Goal: Communication & Community: Participate in discussion

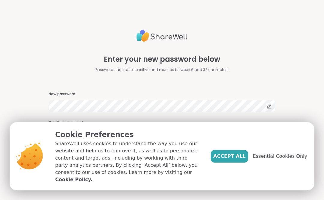
click at [239, 160] on span "Accept All" at bounding box center [229, 156] width 32 height 7
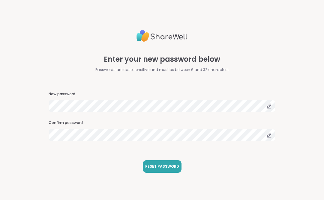
click at [171, 169] on span "RESET PASSWORD" at bounding box center [162, 166] width 34 height 5
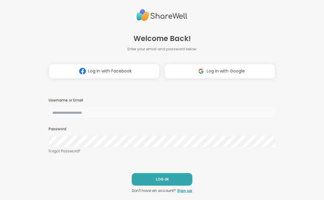
click at [67, 117] on input "text" at bounding box center [162, 113] width 227 height 12
type input "**********"
click at [170, 181] on button "LOG IN" at bounding box center [162, 179] width 61 height 13
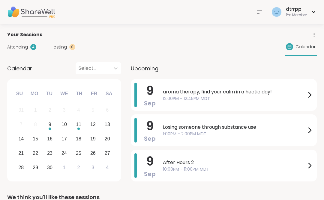
click at [310, 98] on icon at bounding box center [309, 95] width 7 height 7
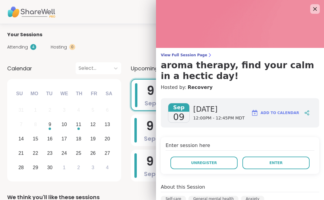
click at [266, 166] on button "Enter" at bounding box center [275, 163] width 67 height 13
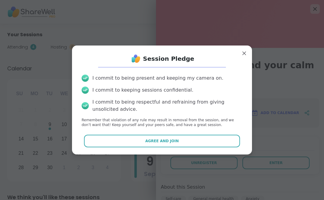
click at [173, 144] on button "Agree and Join" at bounding box center [162, 141] width 156 height 13
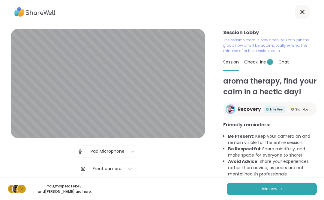
click at [279, 190] on button "Join now" at bounding box center [272, 189] width 90 height 13
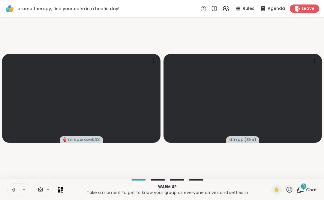
click at [306, 188] on div "3" at bounding box center [303, 186] width 7 height 7
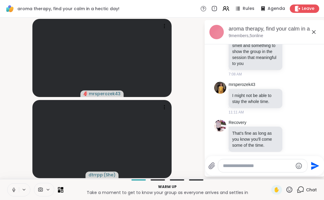
scroll to position [78, 0]
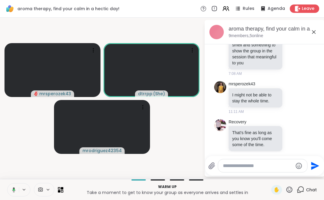
click at [232, 168] on textarea "Type your message" at bounding box center [258, 166] width 70 height 6
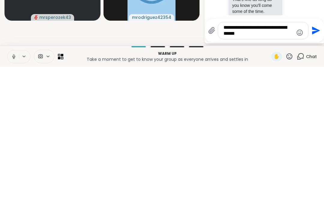
type textarea "**********"
click at [317, 159] on icon "Send" at bounding box center [316, 164] width 10 height 10
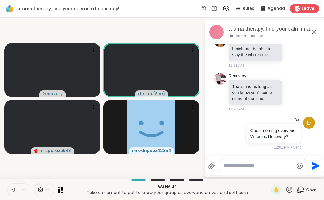
scroll to position [115, 0]
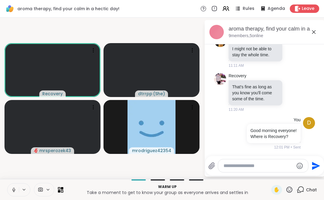
click at [18, 190] on button at bounding box center [13, 190] width 11 height 13
click at [17, 188] on button at bounding box center [13, 190] width 11 height 13
click at [17, 190] on button at bounding box center [13, 190] width 11 height 13
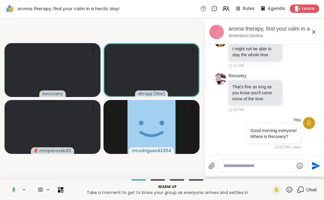
click at [16, 190] on button at bounding box center [13, 190] width 12 height 13
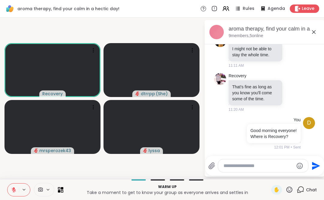
click at [17, 190] on button at bounding box center [13, 190] width 11 height 13
click at [17, 189] on button at bounding box center [13, 190] width 11 height 13
click at [197, 100] on span "1 / 2" at bounding box center [200, 103] width 8 height 7
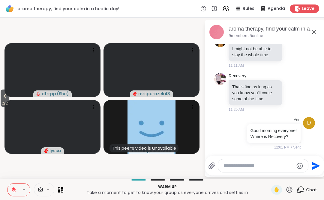
click at [9, 102] on span "2 / 2" at bounding box center [5, 103] width 8 height 7
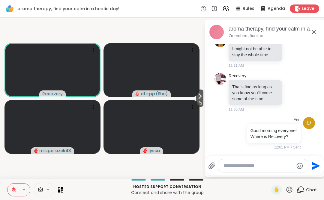
click at [201, 103] on span "1 / 2" at bounding box center [200, 103] width 8 height 7
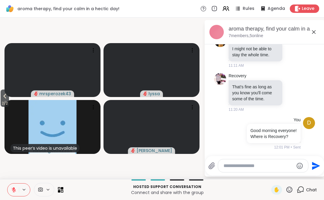
click at [9, 101] on span "2 / 2" at bounding box center [5, 103] width 8 height 7
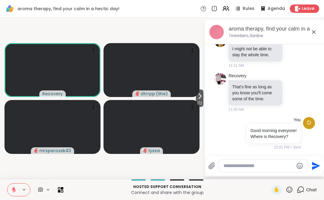
click at [15, 190] on icon at bounding box center [13, 190] width 5 height 5
click at [15, 188] on icon at bounding box center [13, 190] width 5 height 5
click at [202, 103] on span "1 / 2" at bounding box center [200, 103] width 8 height 7
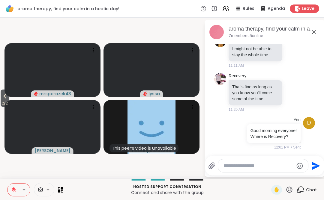
click at [5, 100] on span "2 / 2" at bounding box center [5, 103] width 8 height 7
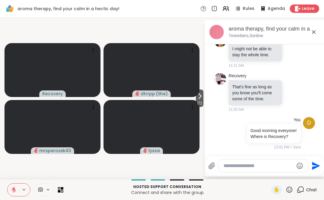
scroll to position [159, 0]
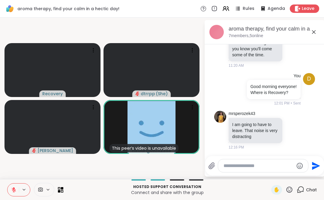
click at [17, 190] on button at bounding box center [13, 190] width 11 height 13
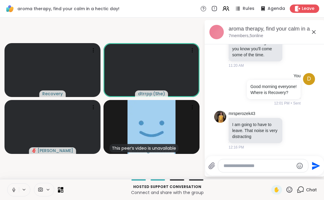
click at [16, 189] on icon at bounding box center [13, 190] width 5 height 5
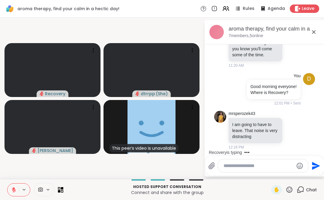
scroll to position [197, 0]
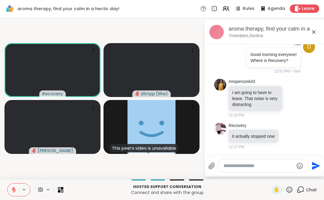
click at [15, 189] on icon at bounding box center [13, 190] width 5 height 5
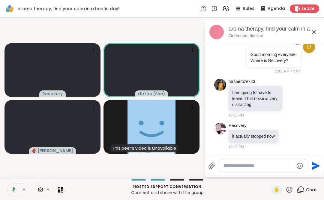
click at [11, 190] on icon at bounding box center [12, 190] width 5 height 5
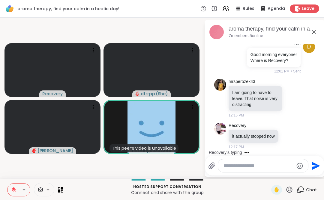
scroll to position [228, 0]
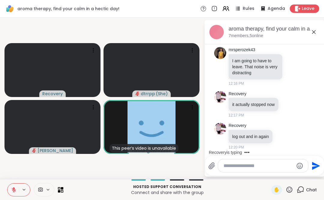
click at [11, 189] on button at bounding box center [13, 190] width 11 height 13
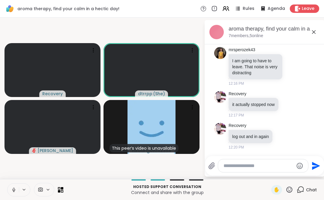
scroll to position [260, 0]
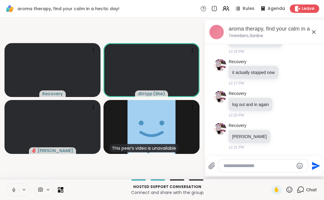
click at [11, 189] on button at bounding box center [13, 190] width 11 height 13
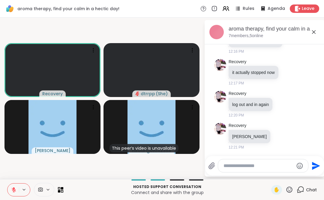
click at [12, 190] on icon at bounding box center [13, 190] width 5 height 5
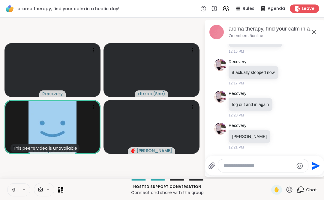
click at [9, 190] on button at bounding box center [13, 190] width 11 height 13
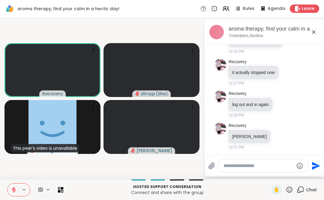
click at [11, 189] on button at bounding box center [13, 190] width 11 height 13
click at [12, 189] on icon at bounding box center [13, 190] width 5 height 5
click at [13, 188] on icon at bounding box center [13, 190] width 5 height 5
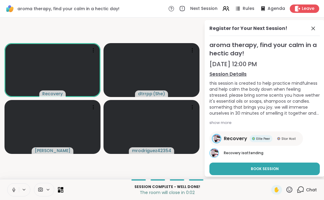
scroll to position [2, 0]
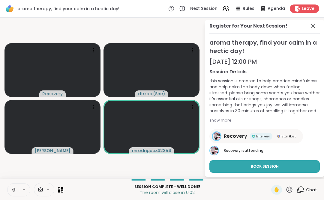
click at [281, 169] on button "Book Session" at bounding box center [264, 167] width 110 height 13
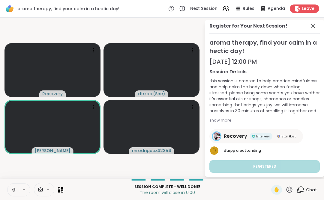
click at [306, 7] on span "Leave" at bounding box center [308, 9] width 13 height 6
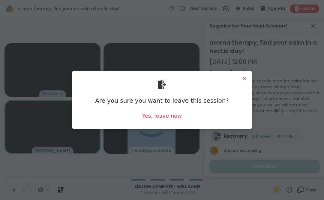
click at [177, 116] on div "Yes, leave now" at bounding box center [162, 116] width 40 height 8
